Goal: Book appointment/travel/reservation

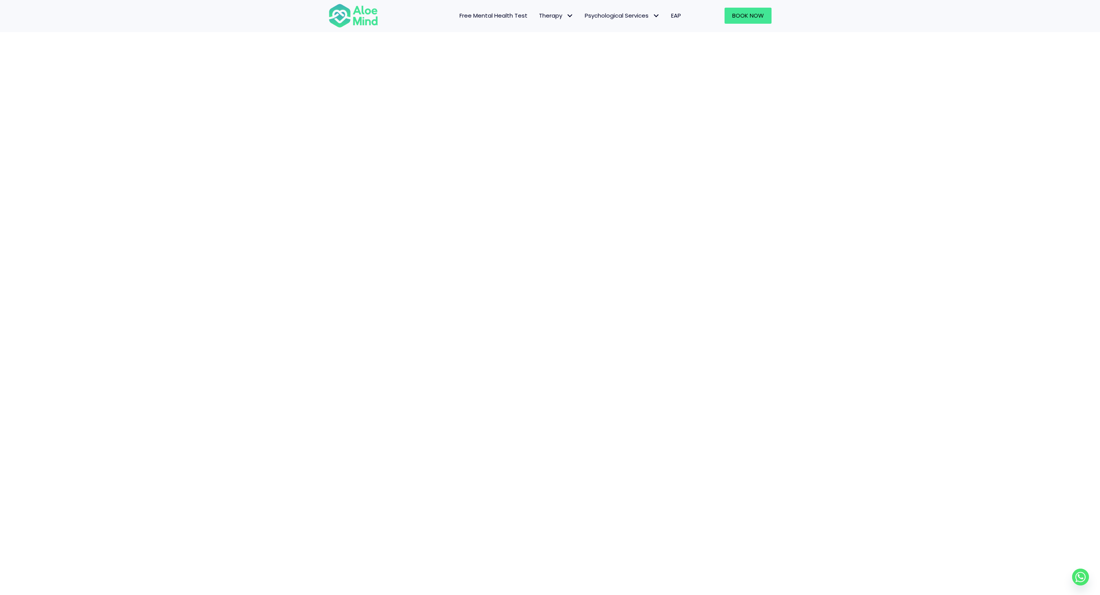
scroll to position [49, 0]
click at [881, 308] on div "Book a session" at bounding box center [550, 312] width 1100 height 639
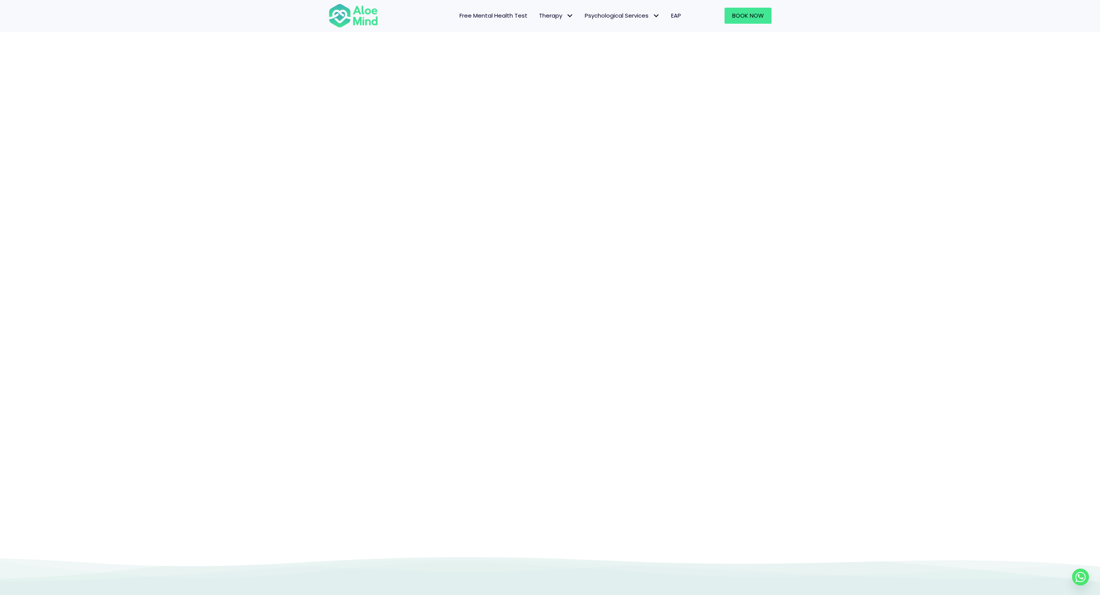
click at [839, 237] on div "Book a session" at bounding box center [550, 236] width 1100 height 639
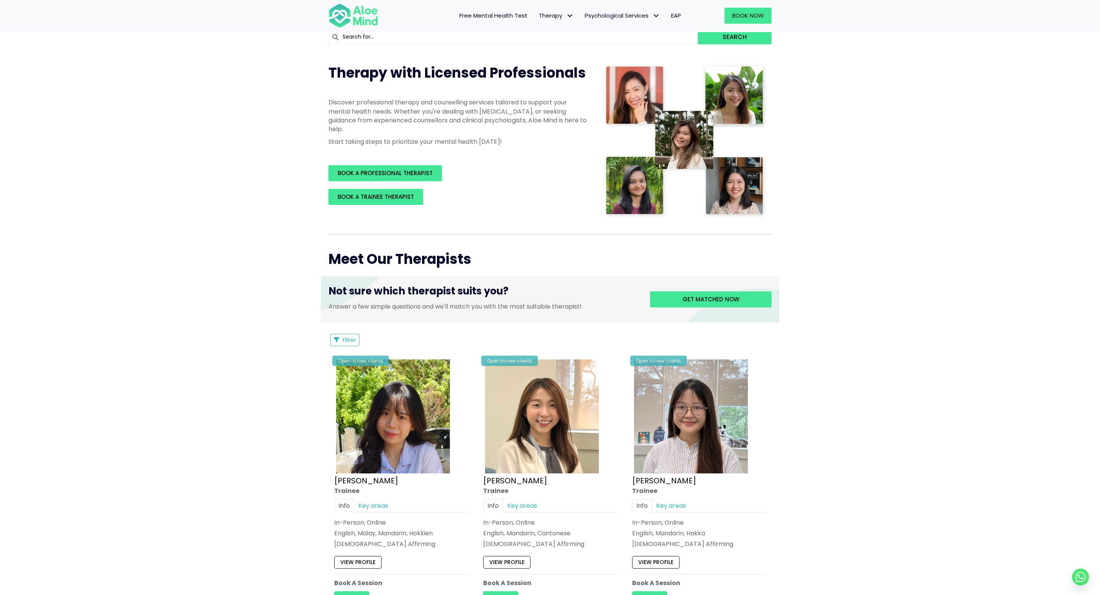
scroll to position [135, 0]
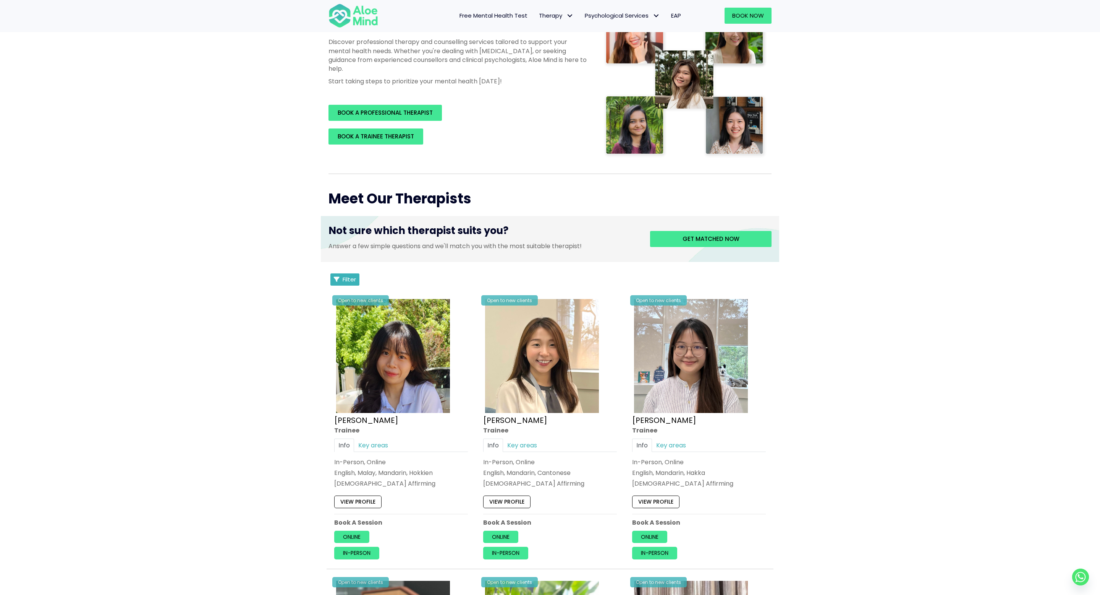
click at [348, 280] on span "Filter" at bounding box center [349, 279] width 13 height 8
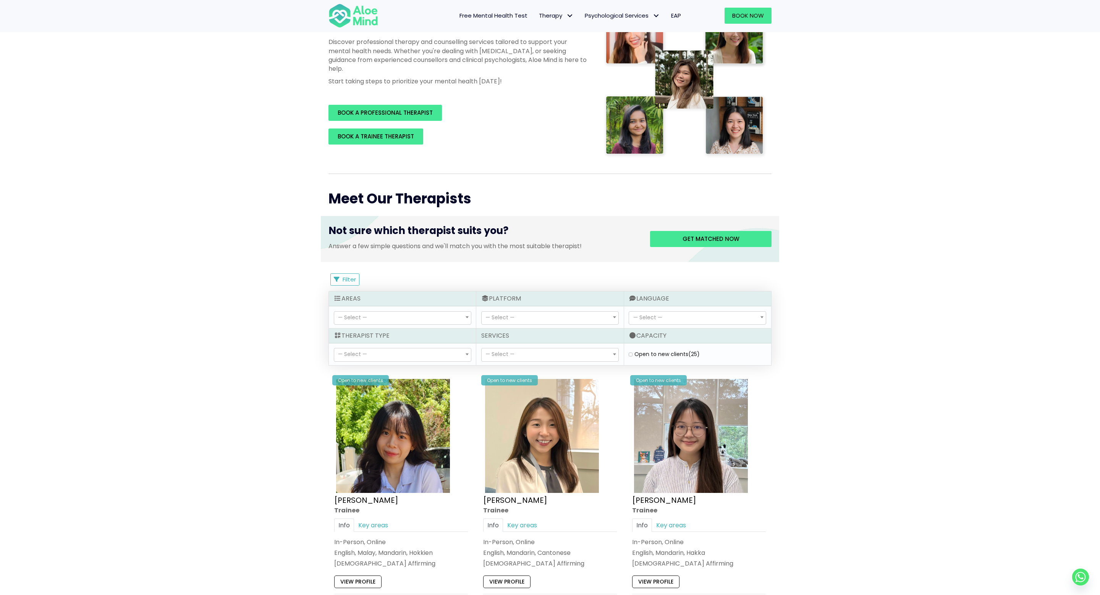
click at [548, 353] on span "— Select —" at bounding box center [550, 354] width 137 height 13
click at [404, 354] on span "— Select —" at bounding box center [402, 354] width 137 height 13
click at [576, 313] on span "— Select —" at bounding box center [550, 317] width 137 height 13
select select "71"
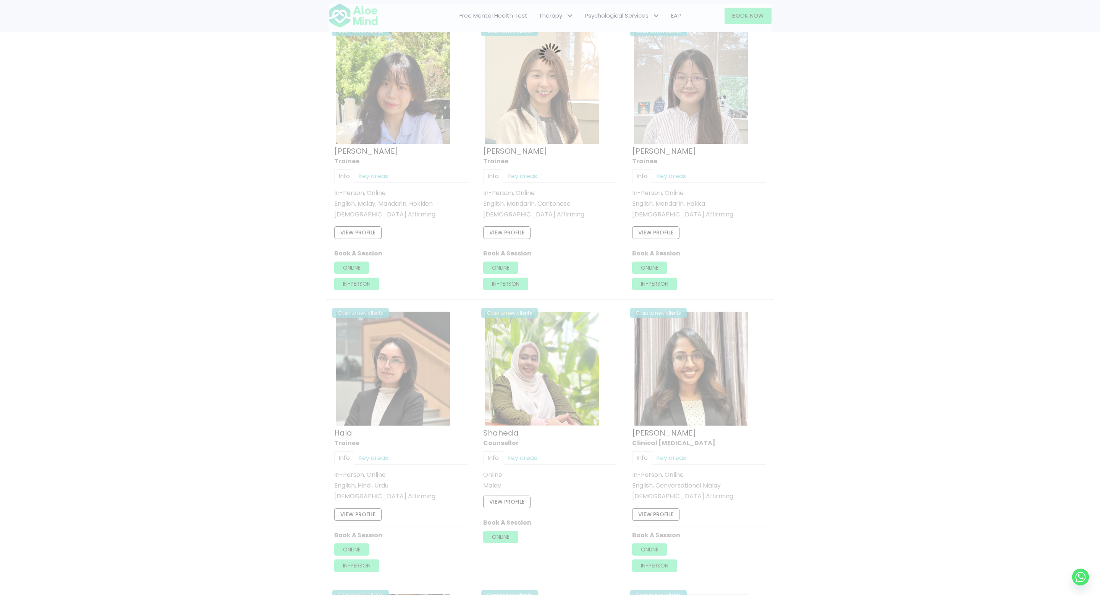
scroll to position [408, 0]
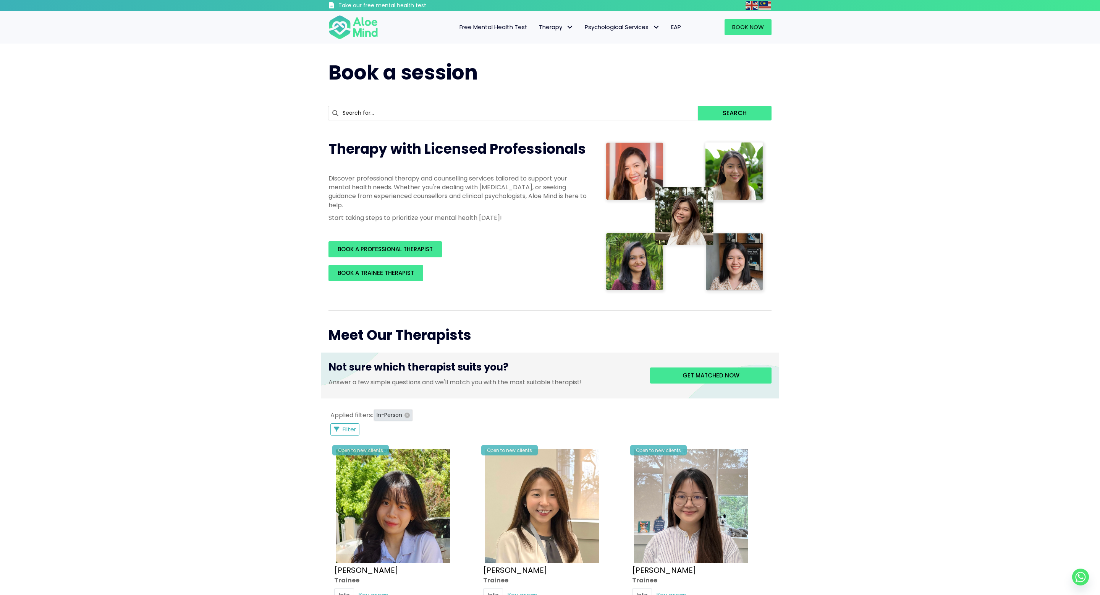
click at [405, 416] on icon "button" at bounding box center [407, 414] width 5 height 5
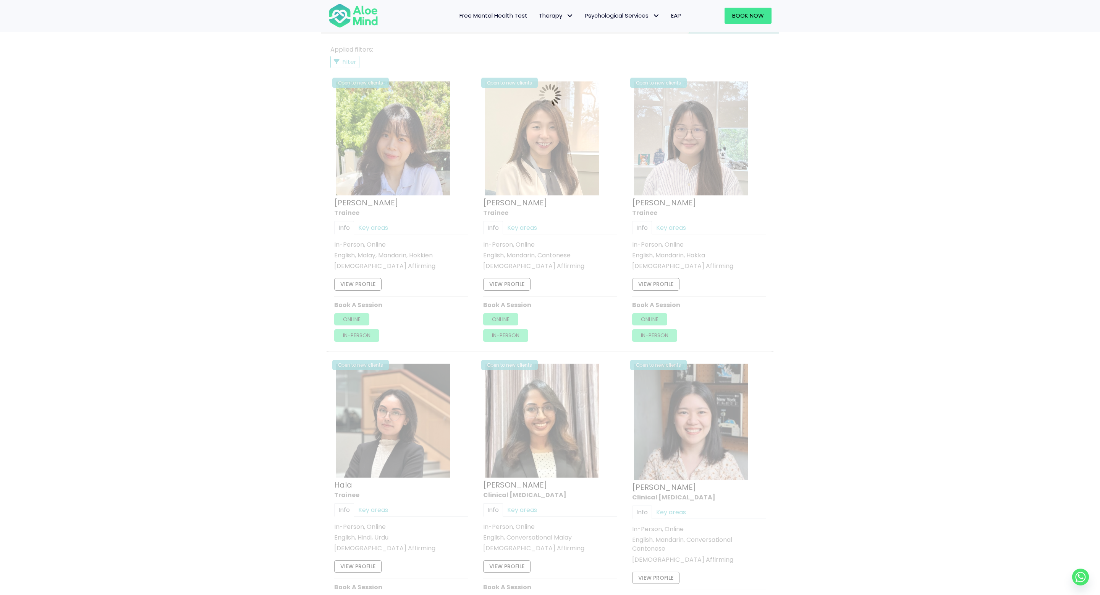
scroll to position [410, 0]
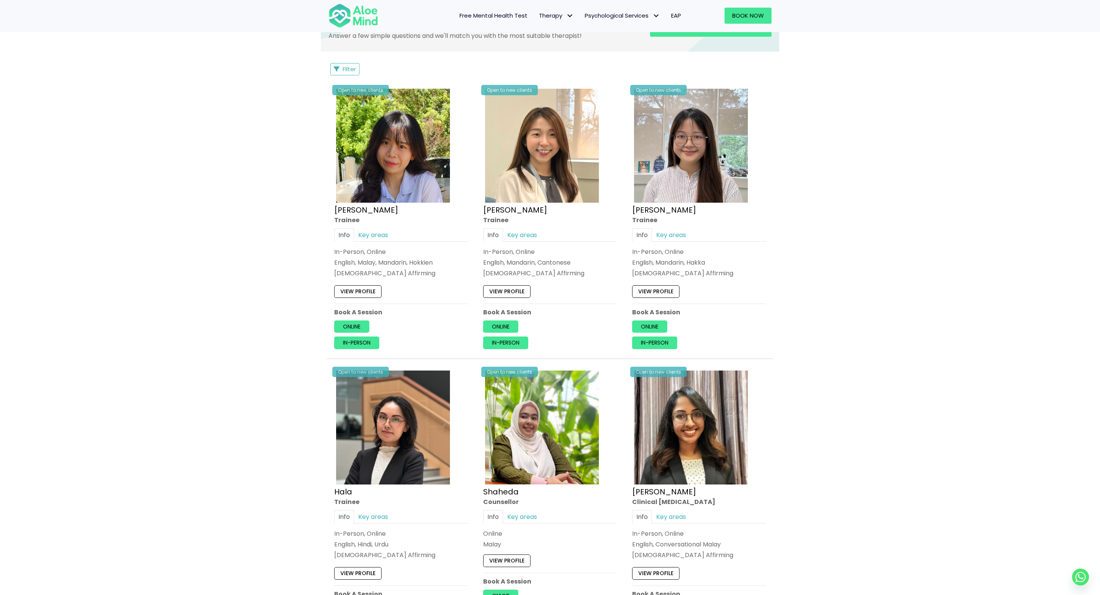
scroll to position [457, 0]
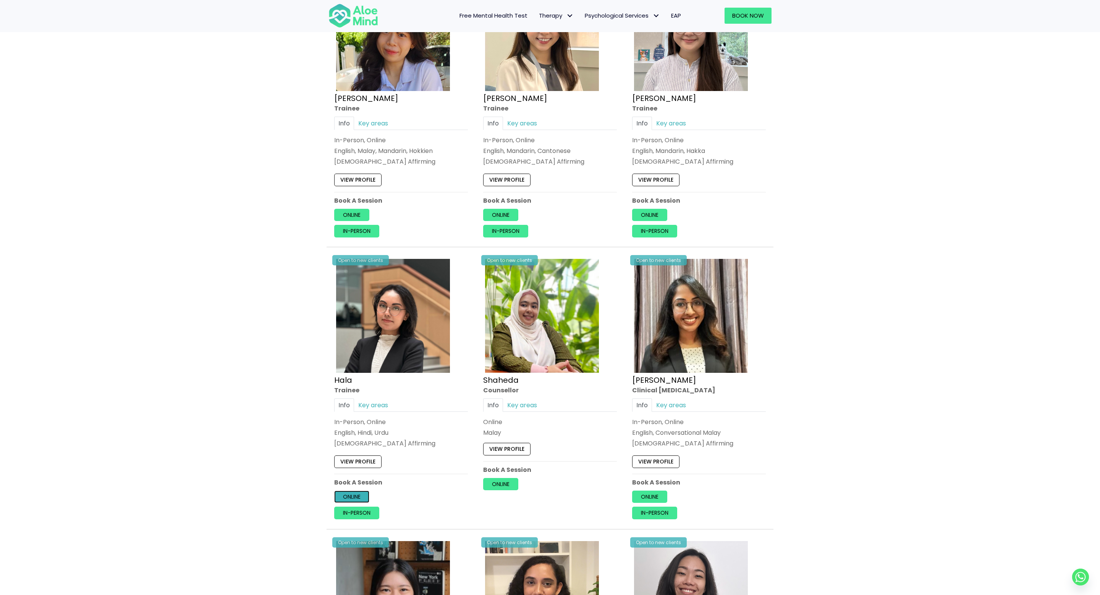
click at [360, 494] on link "Online" at bounding box center [351, 496] width 35 height 12
click at [353, 496] on link "Online" at bounding box center [351, 496] width 35 height 12
